Goal: Task Accomplishment & Management: Manage account settings

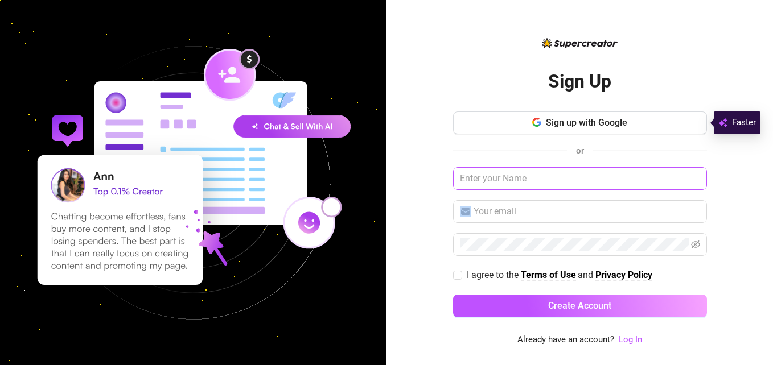
click at [563, 186] on div "Sign Up Sign up with Google or I agree to the Terms of Use and Privacy Policy C…" at bounding box center [579, 182] width 386 height 365
click at [563, 186] on input "text" at bounding box center [580, 178] width 254 height 23
click at [575, 179] on input "text" at bounding box center [580, 178] width 254 height 23
type input "Madison"
click at [554, 220] on span at bounding box center [580, 211] width 254 height 23
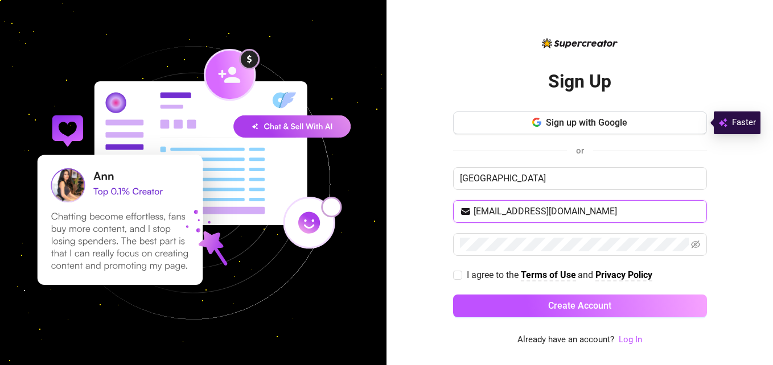
type input "agorlmhb8@gmail.com"
click at [702, 243] on span at bounding box center [580, 244] width 254 height 23
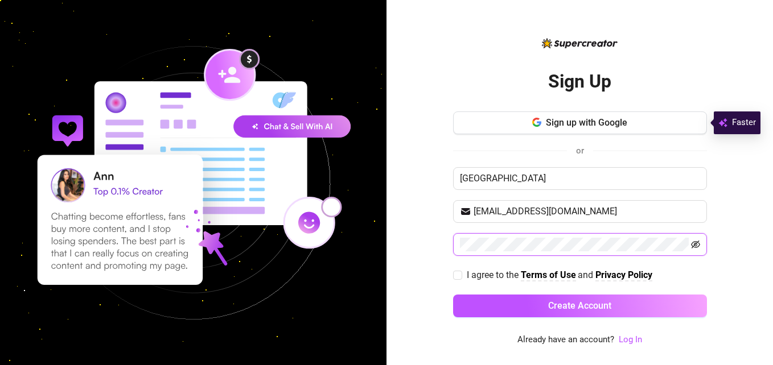
click at [698, 246] on icon "eye-invisible" at bounding box center [695, 244] width 9 height 9
click at [458, 275] on input "I agree to the Terms of Use and Privacy Policy" at bounding box center [457, 275] width 8 height 8
checkbox input "true"
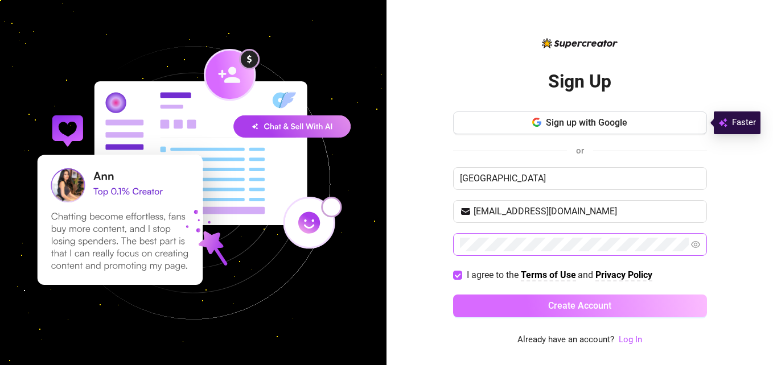
click at [539, 312] on button "Create Account" at bounding box center [580, 306] width 254 height 23
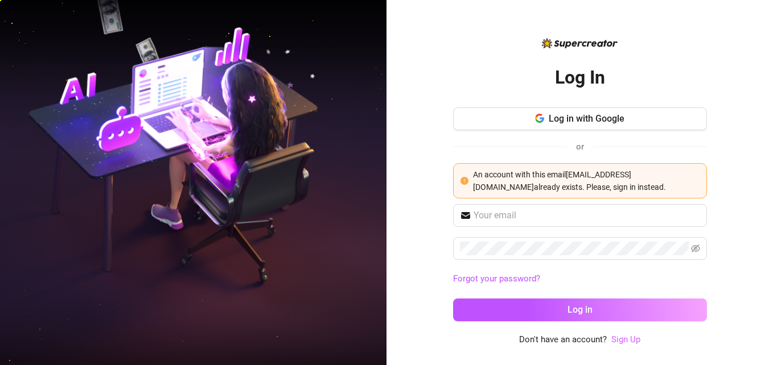
click at [622, 338] on link "Sign Up" at bounding box center [625, 340] width 29 height 10
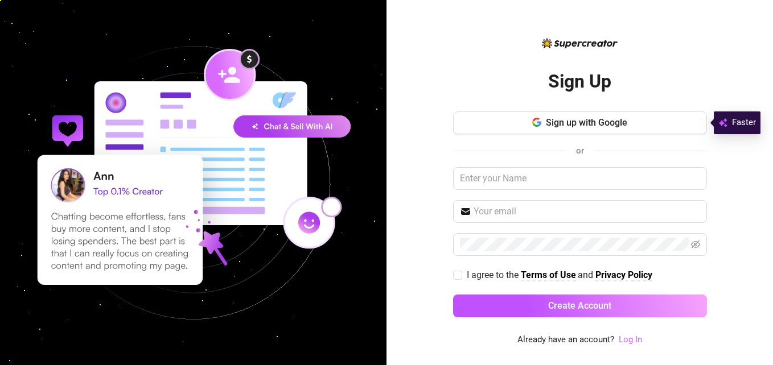
click at [620, 337] on link "Log In" at bounding box center [630, 340] width 23 height 10
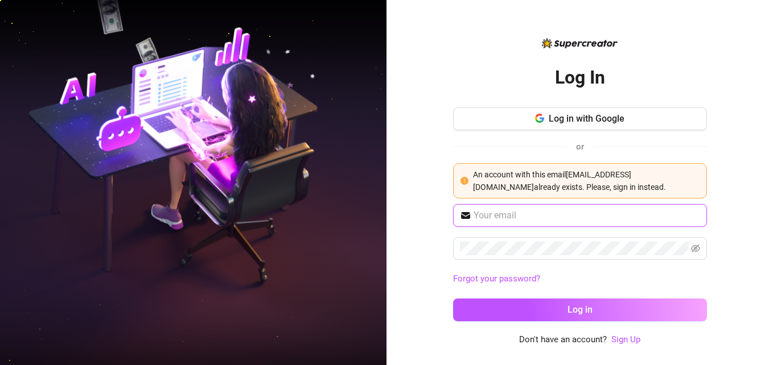
click at [535, 216] on input "text" at bounding box center [587, 216] width 227 height 14
type input "agorlmhb8@gmail.com"
click at [693, 243] on span at bounding box center [695, 249] width 9 height 14
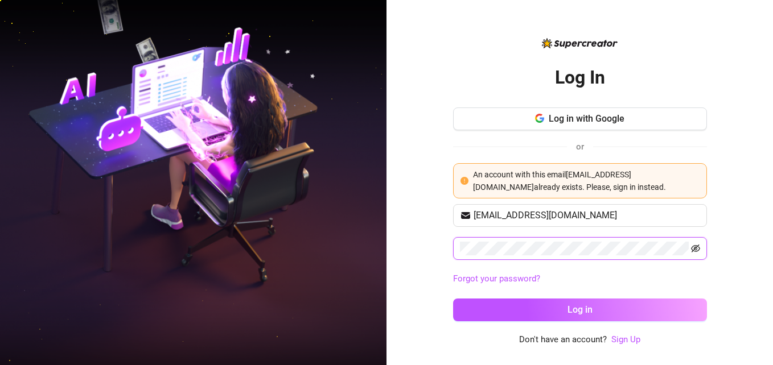
click at [699, 249] on icon "eye-invisible" at bounding box center [695, 248] width 9 height 9
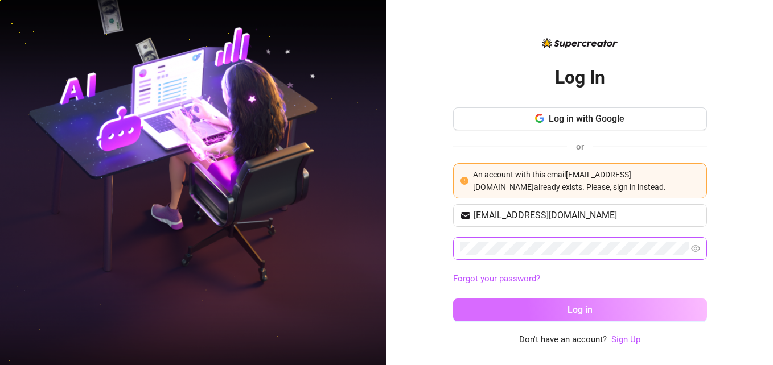
click at [595, 305] on button "Log in" at bounding box center [580, 310] width 254 height 23
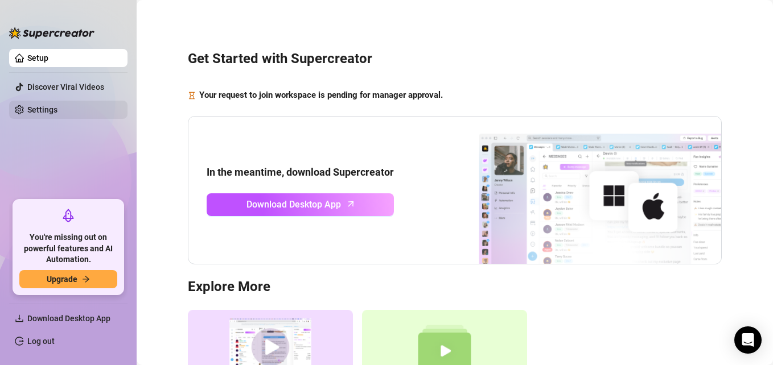
click at [35, 114] on link "Settings" at bounding box center [42, 109] width 30 height 9
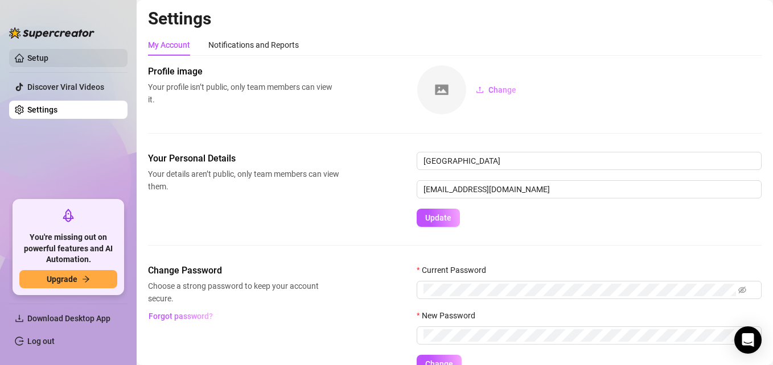
click at [43, 63] on link "Setup" at bounding box center [37, 57] width 21 height 9
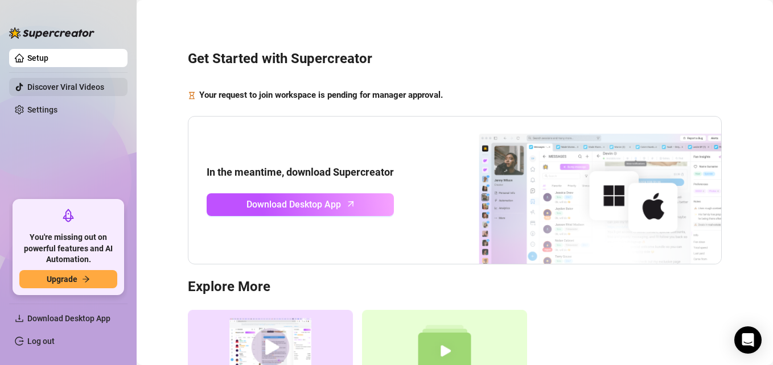
click at [63, 83] on link "Discover Viral Videos" at bounding box center [65, 87] width 77 height 9
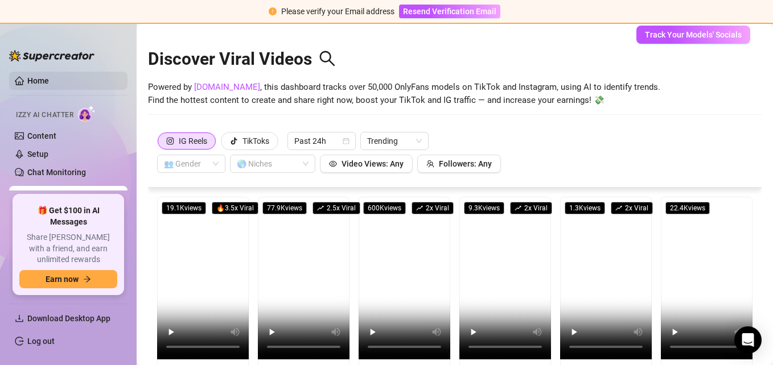
click at [49, 76] on link "Home" at bounding box center [38, 80] width 22 height 9
